Goal: Task Accomplishment & Management: Manage account settings

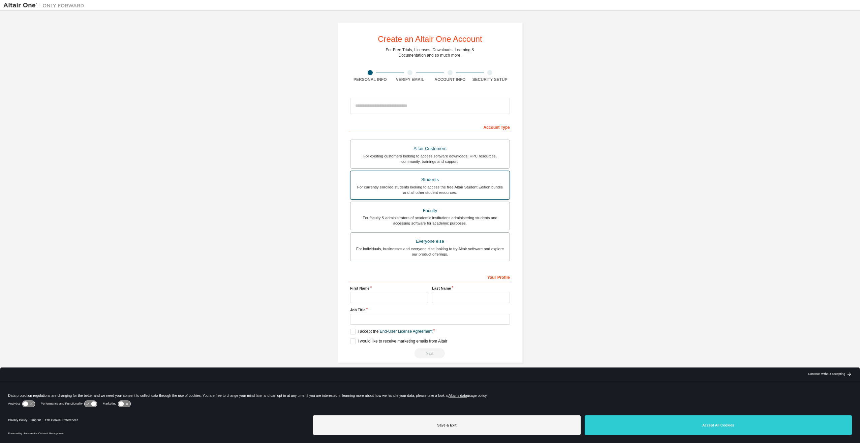
click at [419, 183] on div "Students" at bounding box center [429, 179] width 151 height 9
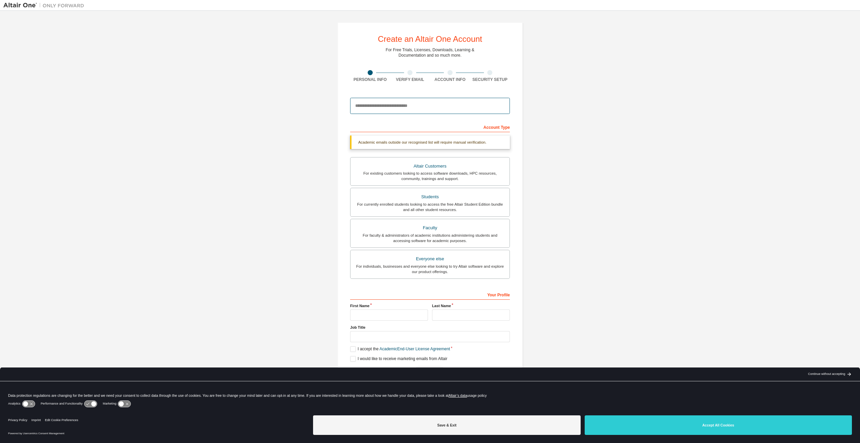
click at [415, 108] on input "email" at bounding box center [430, 106] width 160 height 16
type input "**********"
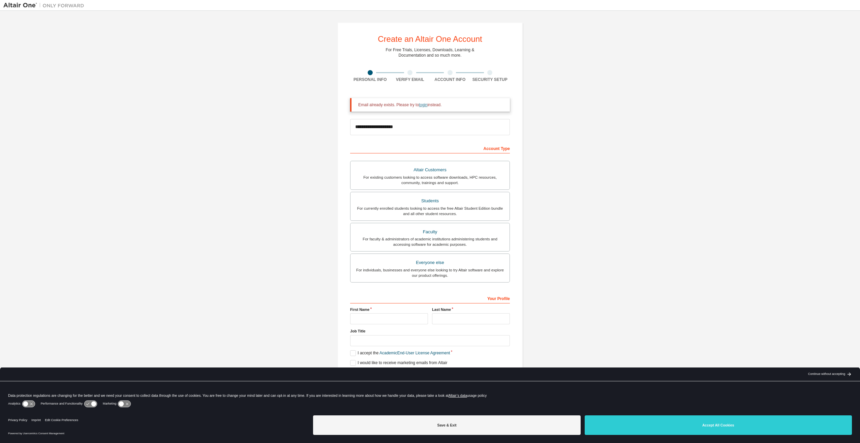
click at [419, 104] on link "login" at bounding box center [423, 104] width 8 height 5
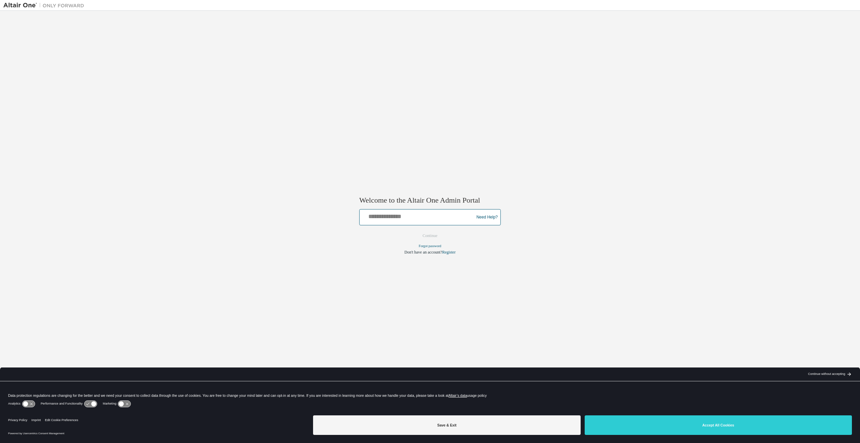
click at [417, 217] on input "text" at bounding box center [417, 216] width 111 height 10
type input "**********"
click at [428, 235] on button "Continue" at bounding box center [429, 236] width 29 height 10
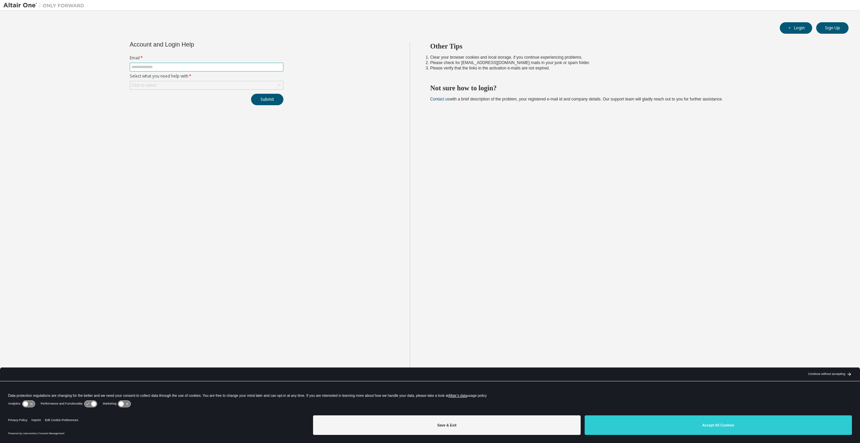
click at [207, 65] on input "text" at bounding box center [206, 66] width 150 height 5
type input "**********"
click at [274, 86] on div "Click to select" at bounding box center [206, 85] width 153 height 8
click at [234, 102] on li "I forgot my password" at bounding box center [206, 104] width 152 height 9
click at [264, 98] on button "Submit" at bounding box center [267, 99] width 32 height 11
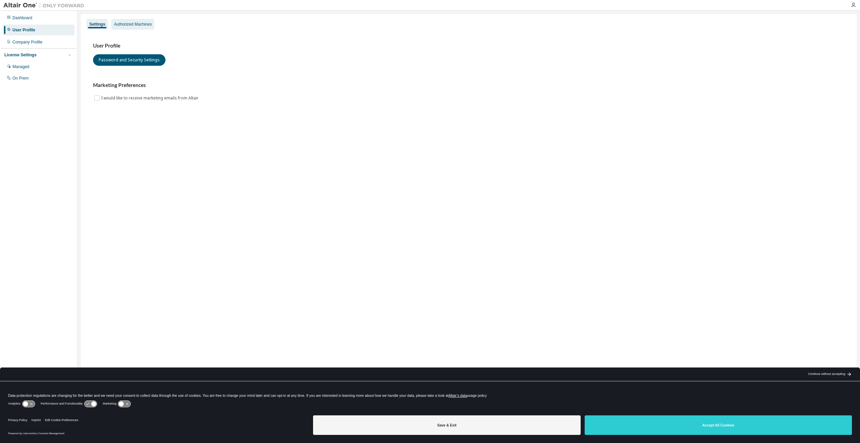
click at [147, 26] on div "Authorized Machines" at bounding box center [133, 24] width 38 height 5
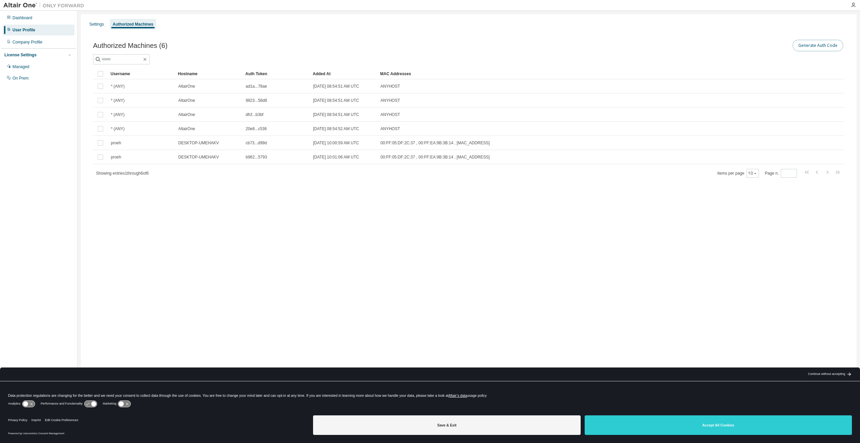
click at [822, 48] on button "Generate Auth Code" at bounding box center [817, 45] width 51 height 11
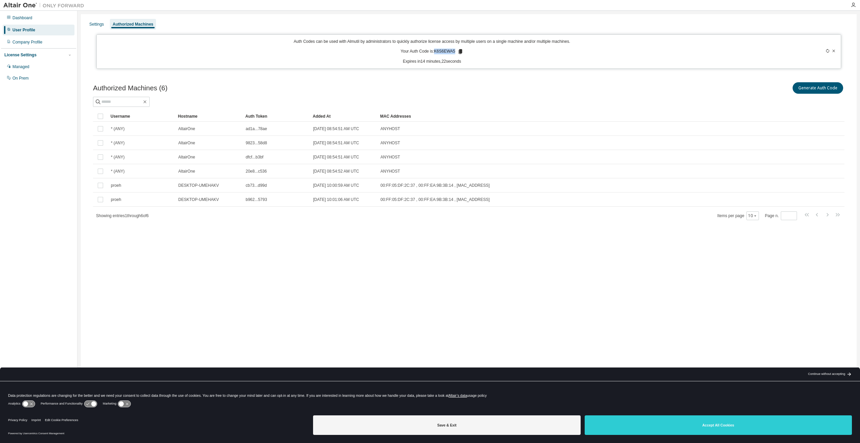
drag, startPoint x: 454, startPoint y: 50, endPoint x: 436, endPoint y: 51, distance: 18.2
click at [436, 51] on p "Your Auth Code is: K6S6EWA5" at bounding box center [432, 52] width 63 height 6
copy p "K6S6EWA5"
